Goal: Find specific page/section: Find specific page/section

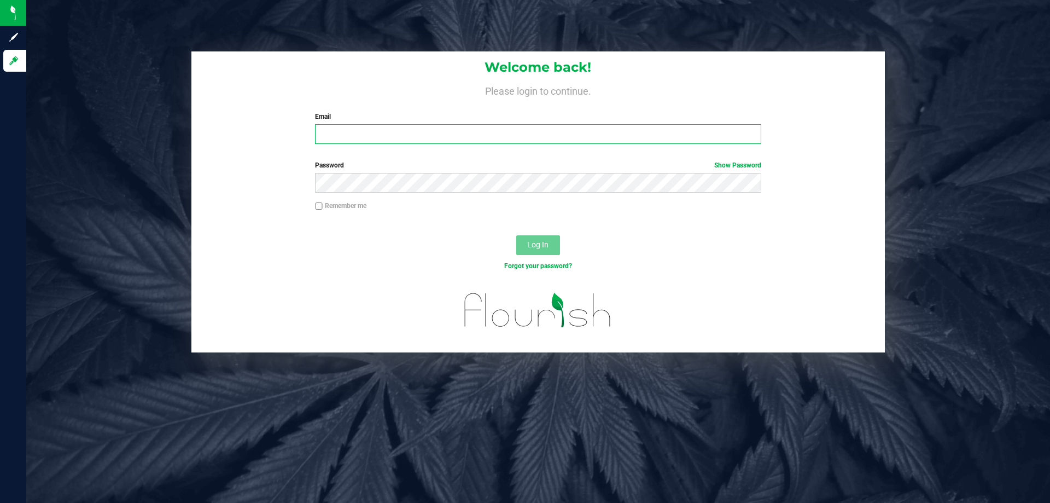
click at [549, 134] on input "Email" at bounding box center [538, 134] width 446 height 20
type input "[EMAIL_ADDRESS][DOMAIN_NAME]"
click at [516, 235] on button "Log In" at bounding box center [538, 245] width 44 height 20
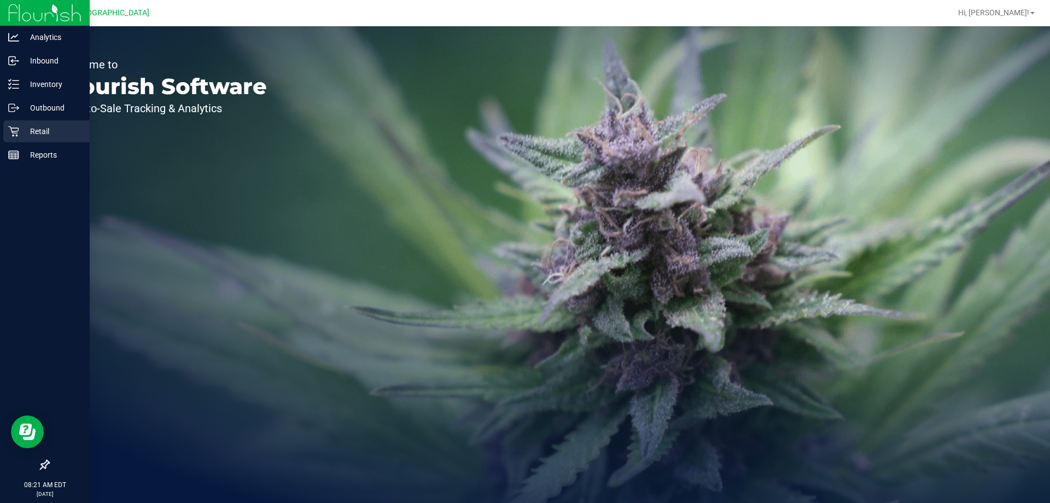
click at [9, 133] on icon at bounding box center [13, 131] width 11 height 11
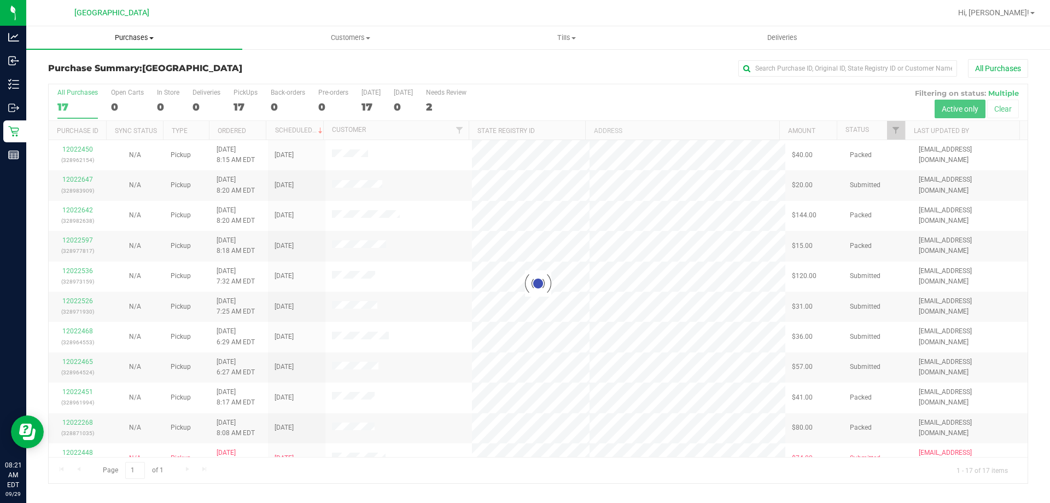
click at [138, 34] on span "Purchases" at bounding box center [134, 38] width 216 height 10
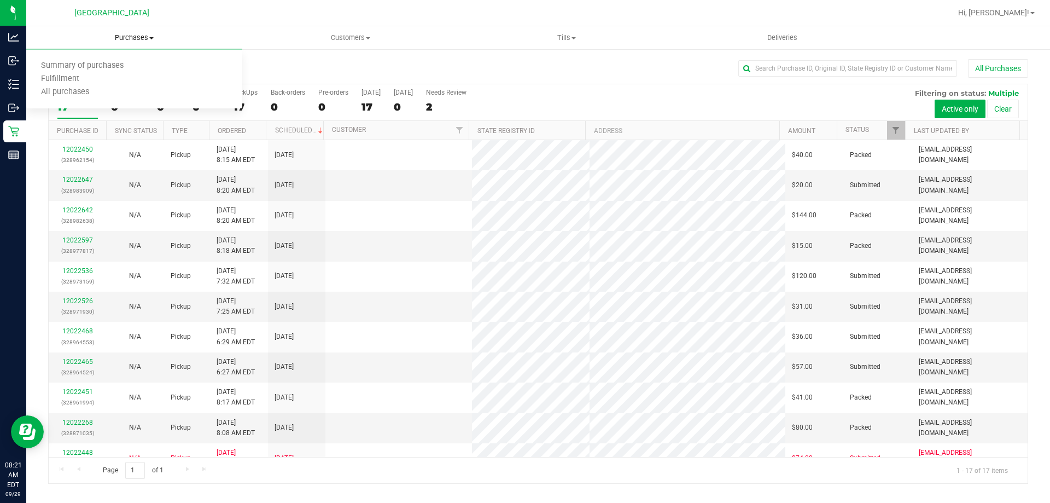
click at [136, 34] on span "Purchases" at bounding box center [134, 38] width 216 height 10
